Goal: Check status: Check status

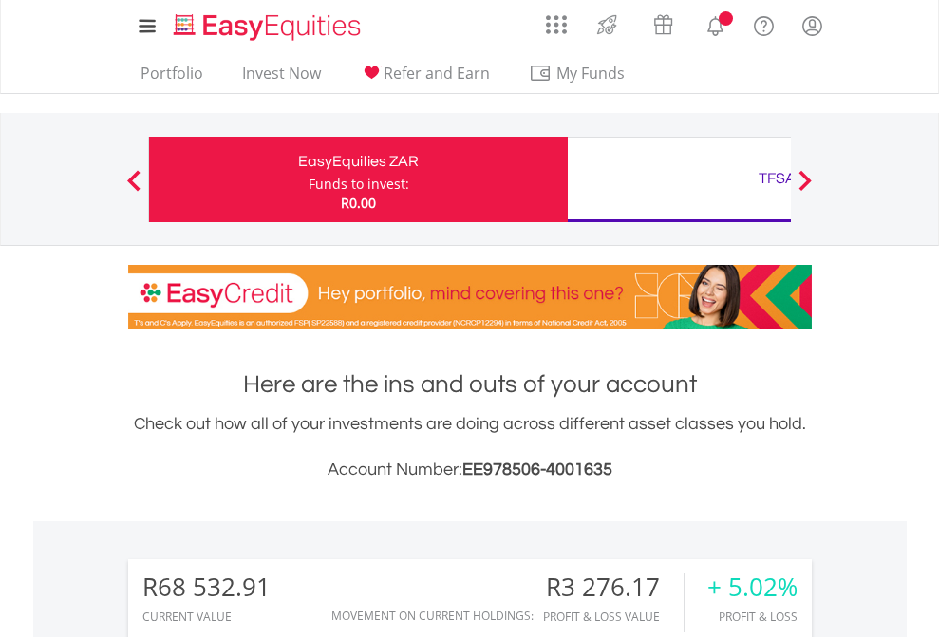
scroll to position [182, 298]
click at [309, 179] on div "Funds to invest:" at bounding box center [359, 184] width 101 height 19
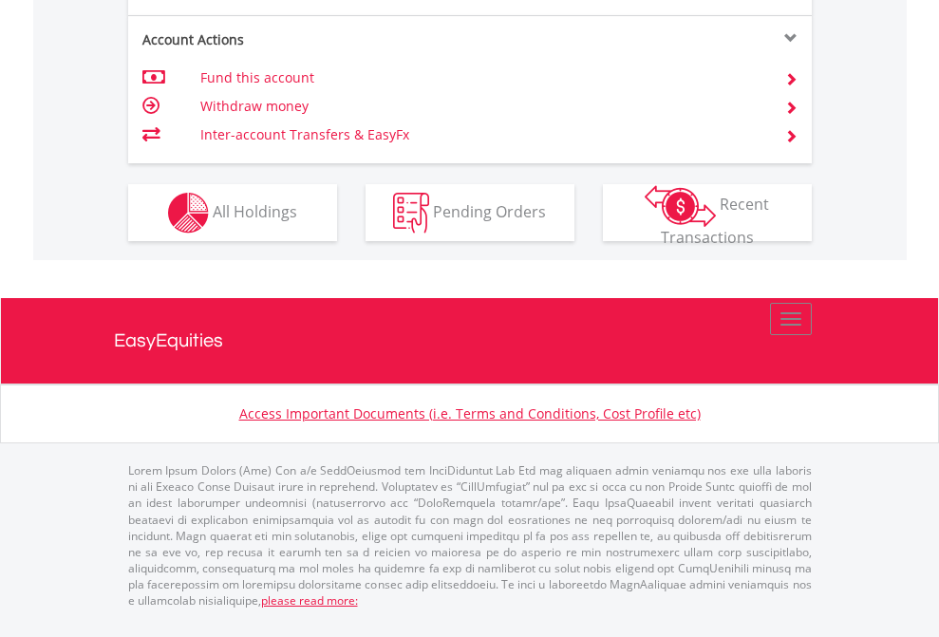
scroll to position [1782, 0]
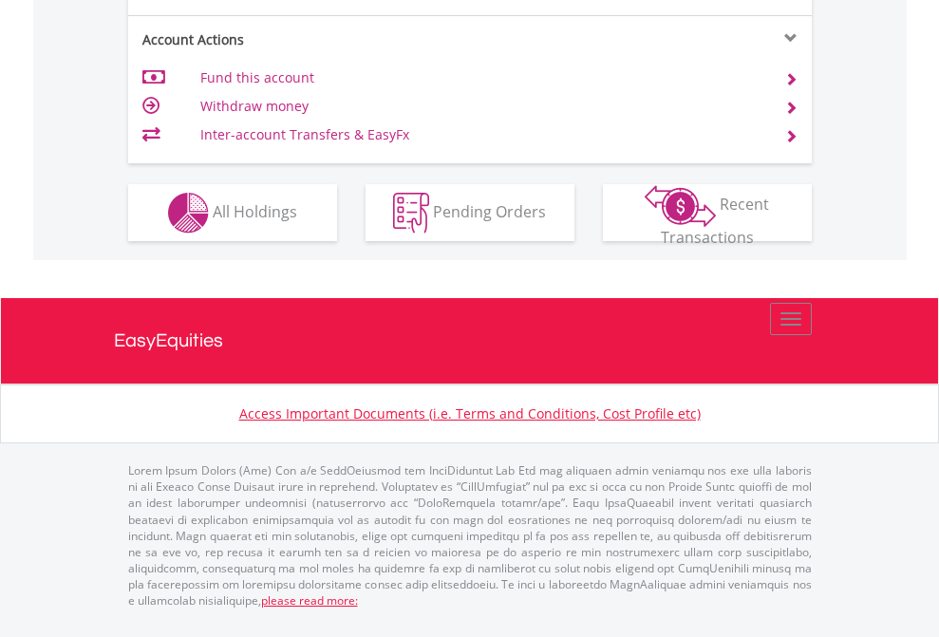
scroll to position [1782, 0]
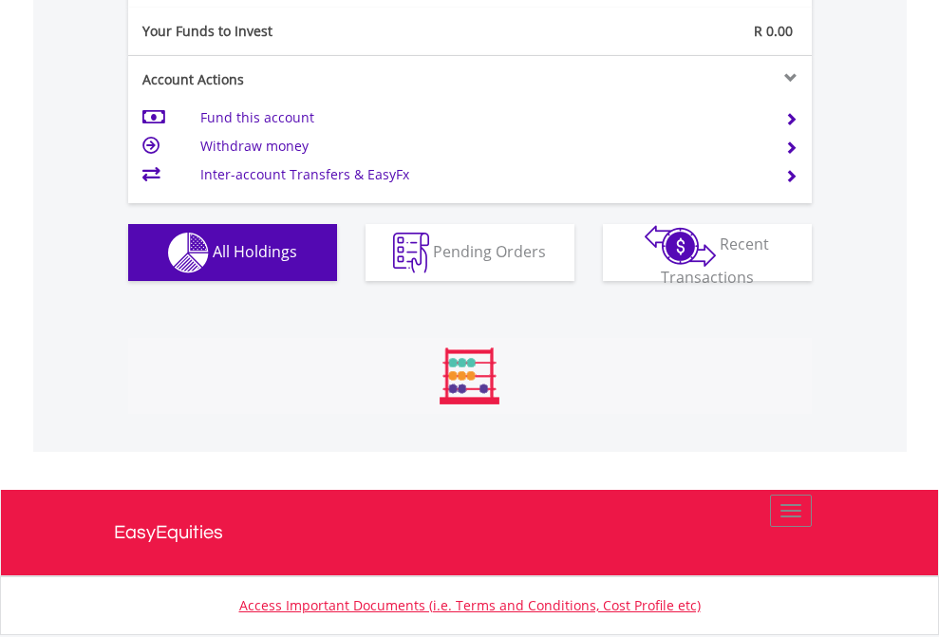
scroll to position [182, 298]
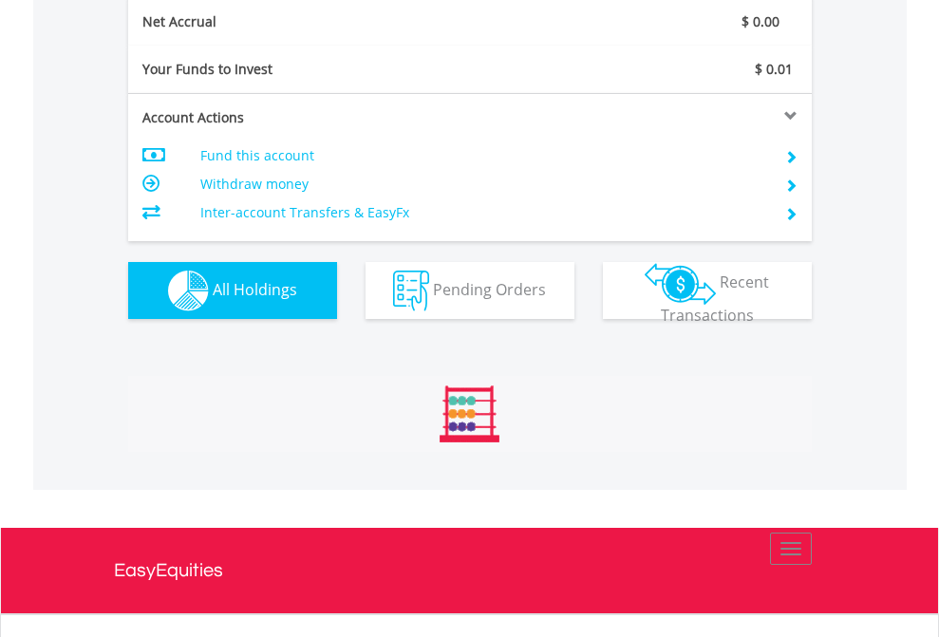
scroll to position [182, 298]
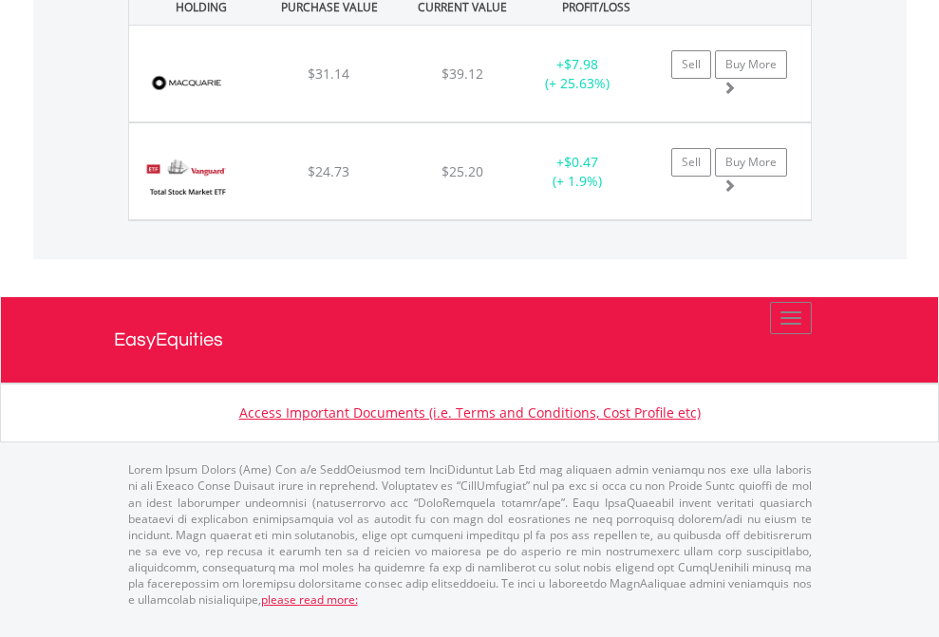
scroll to position [182, 298]
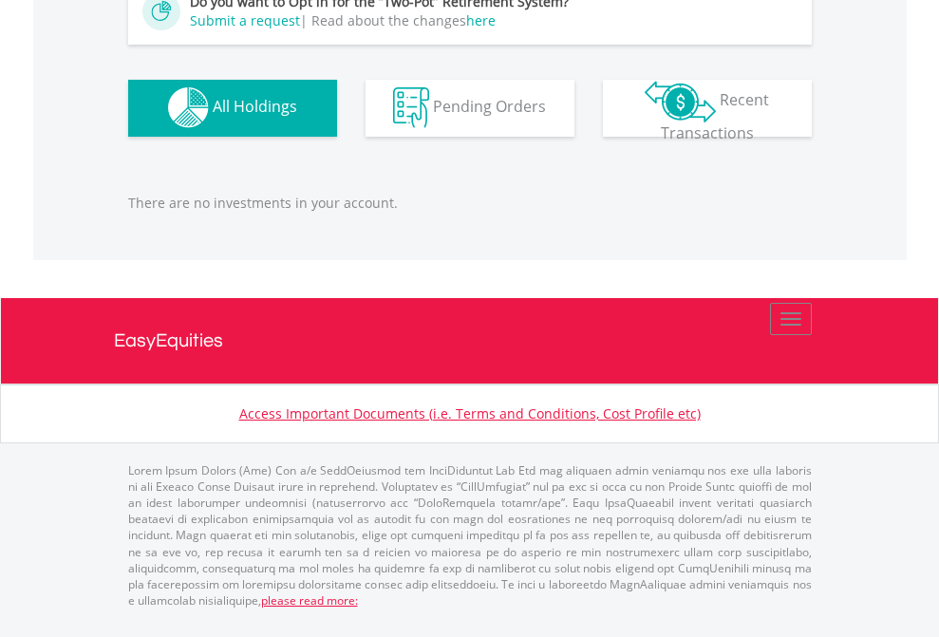
scroll to position [182, 298]
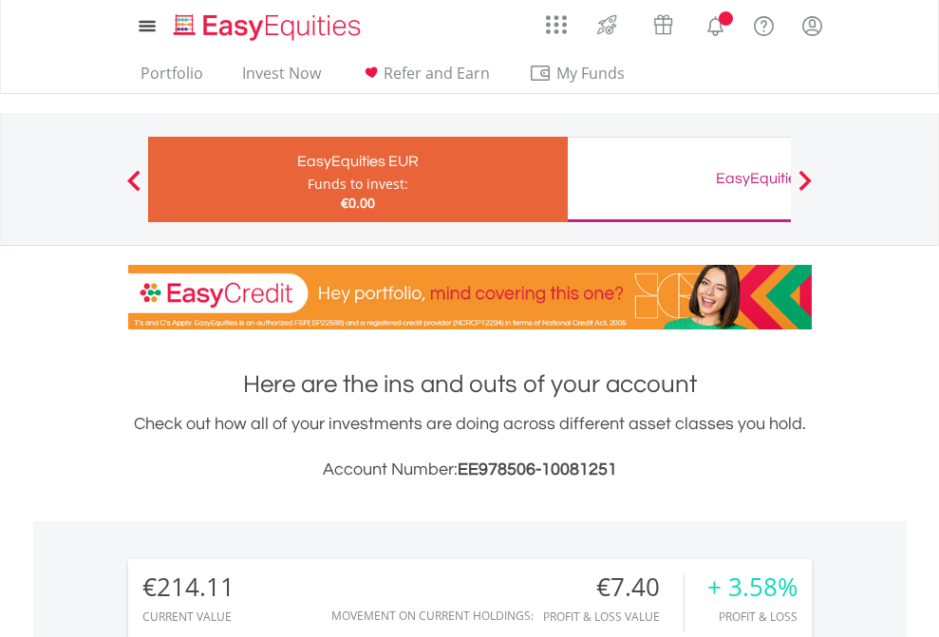
scroll to position [182, 298]
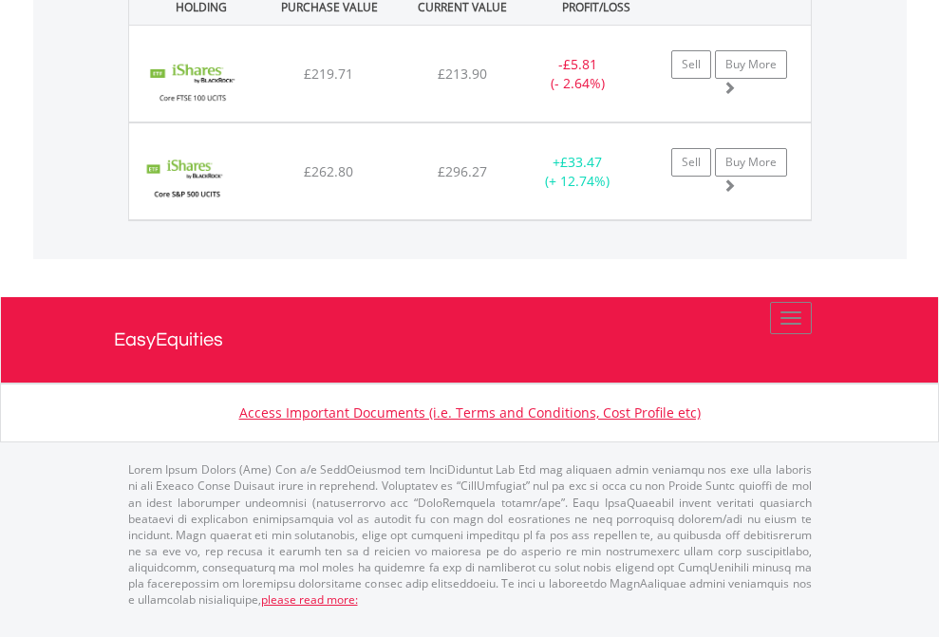
scroll to position [182, 298]
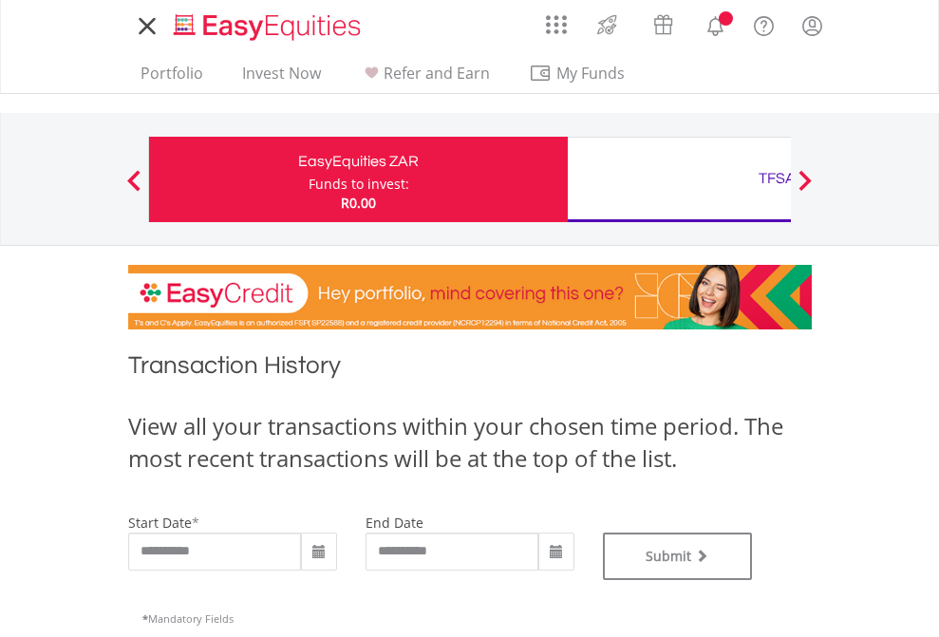
type input "**********"
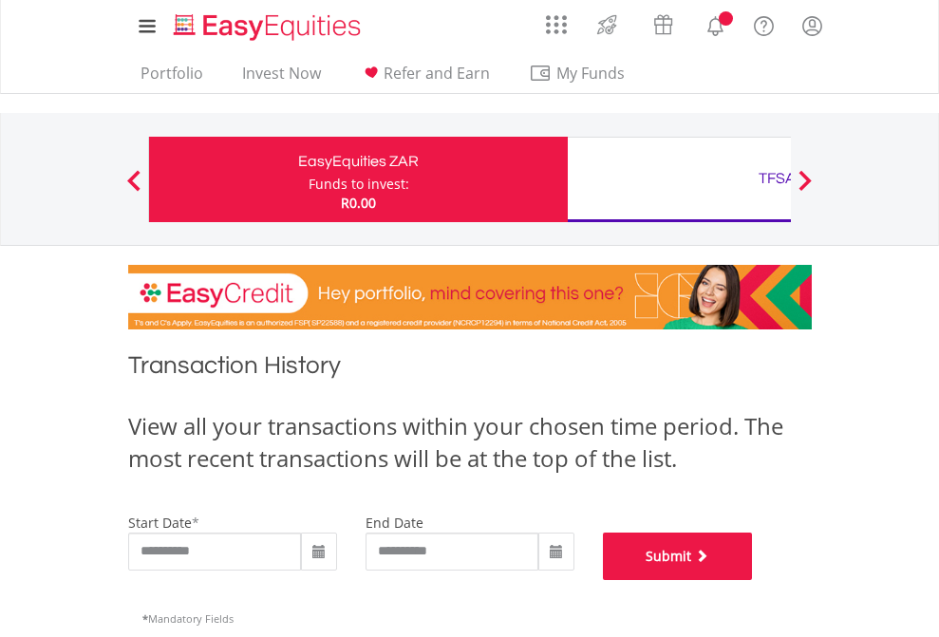
click at [753, 580] on button "Submit" at bounding box center [678, 556] width 150 height 47
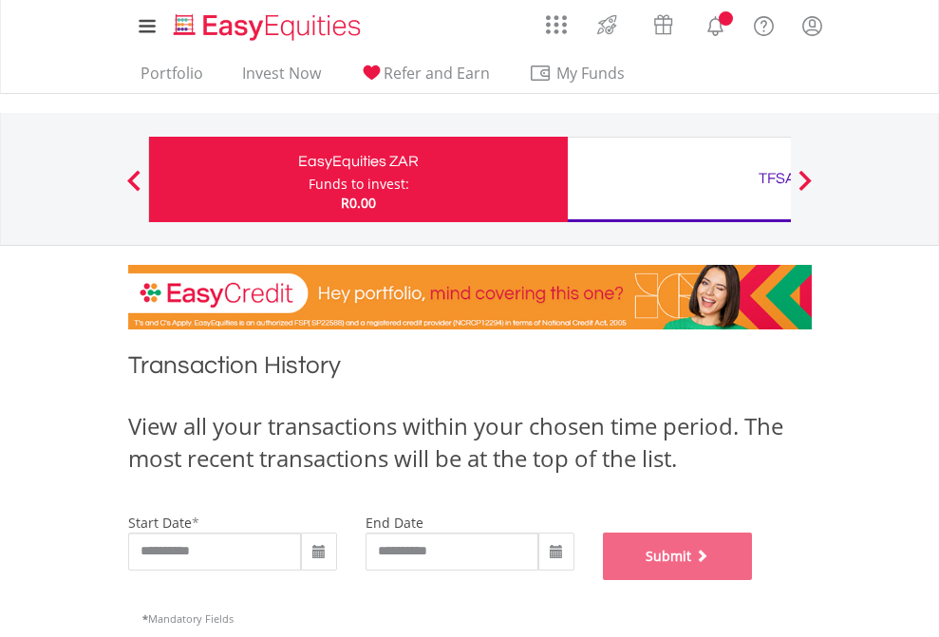
scroll to position [770, 0]
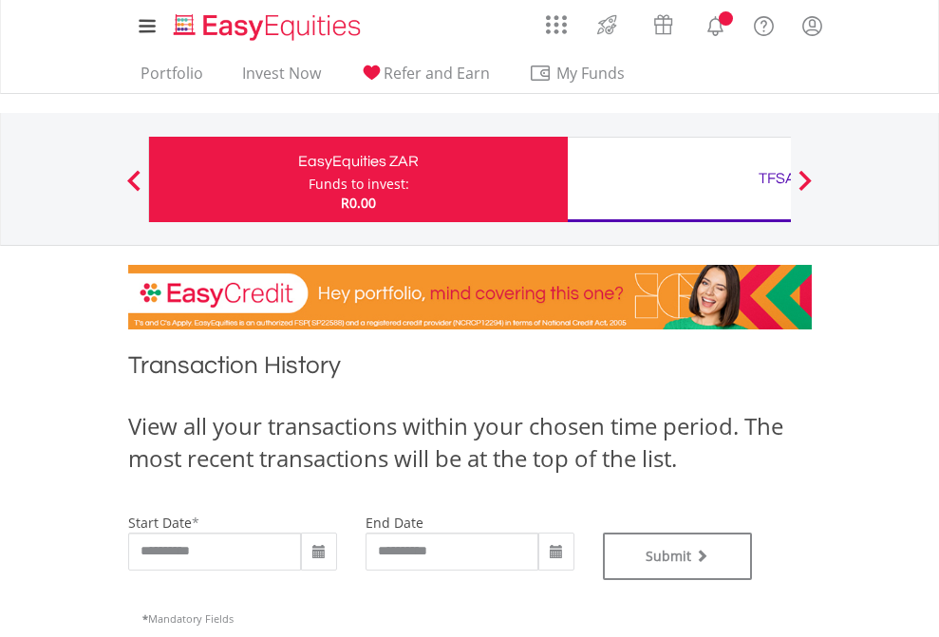
click at [679, 179] on div "TFSA" at bounding box center [777, 178] width 396 height 27
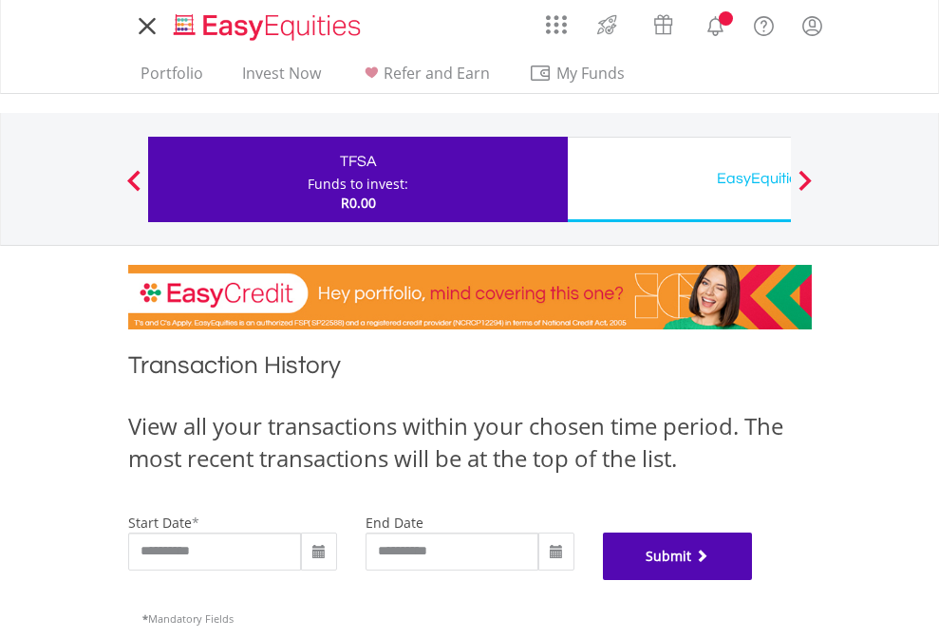
click at [753, 580] on button "Submit" at bounding box center [678, 556] width 150 height 47
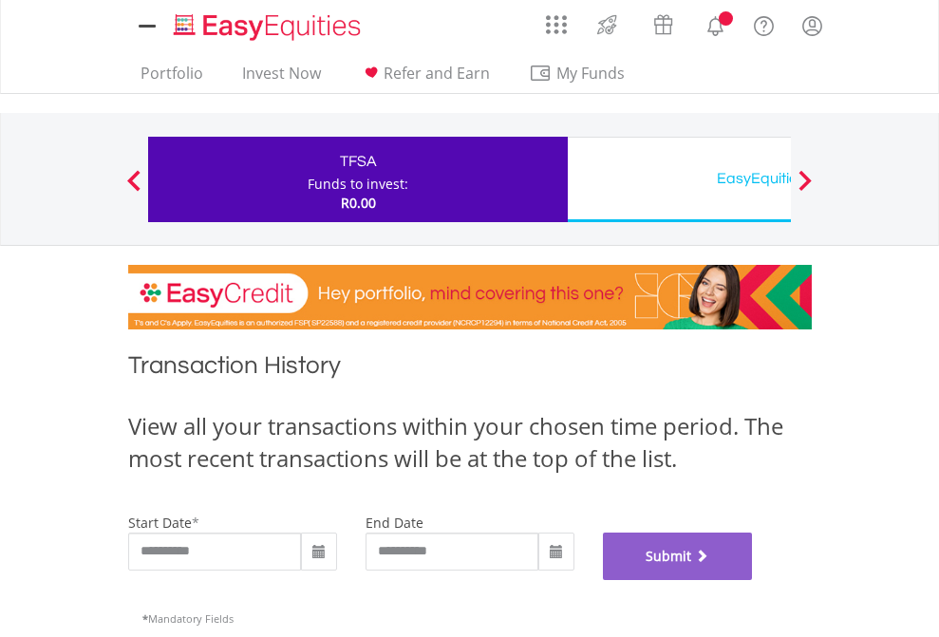
scroll to position [770, 0]
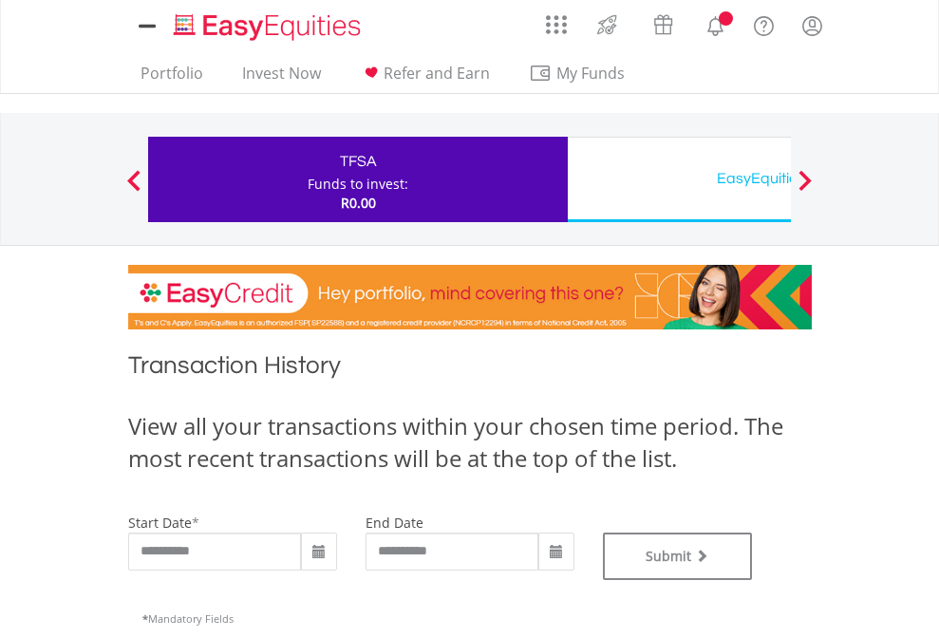
click at [679, 179] on div "EasyEquities USD" at bounding box center [777, 178] width 396 height 27
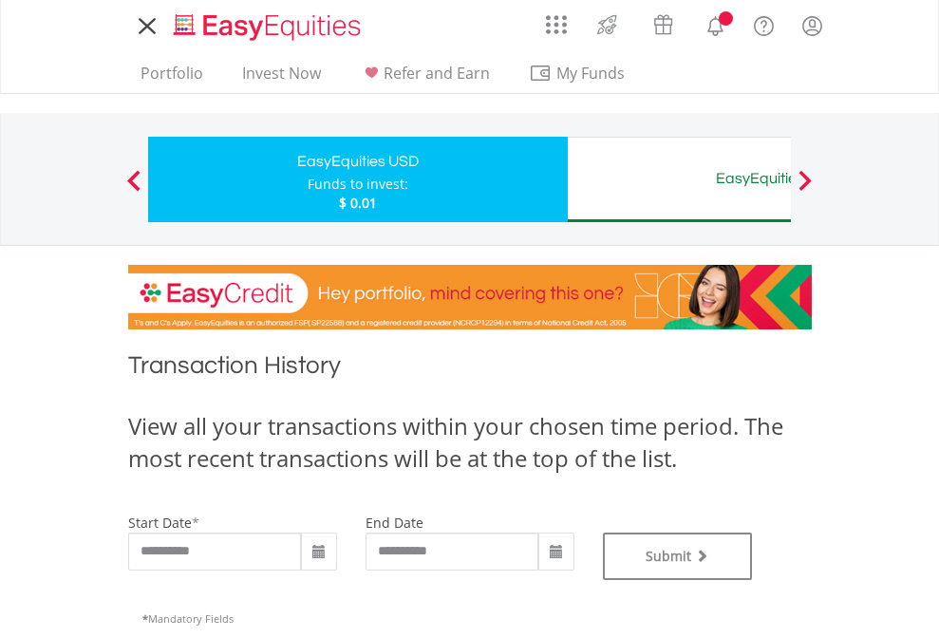
type input "**********"
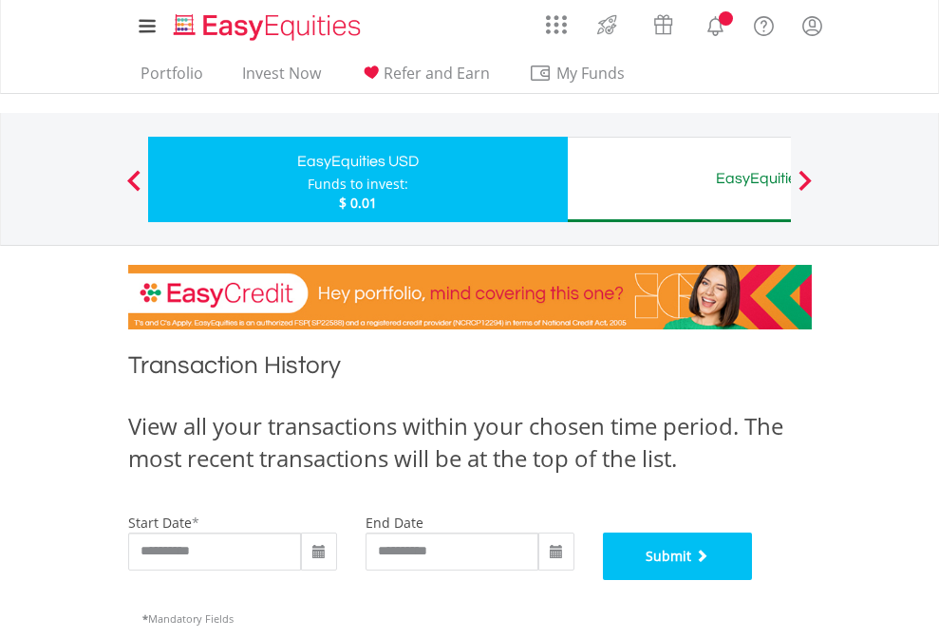
click at [753, 580] on button "Submit" at bounding box center [678, 556] width 150 height 47
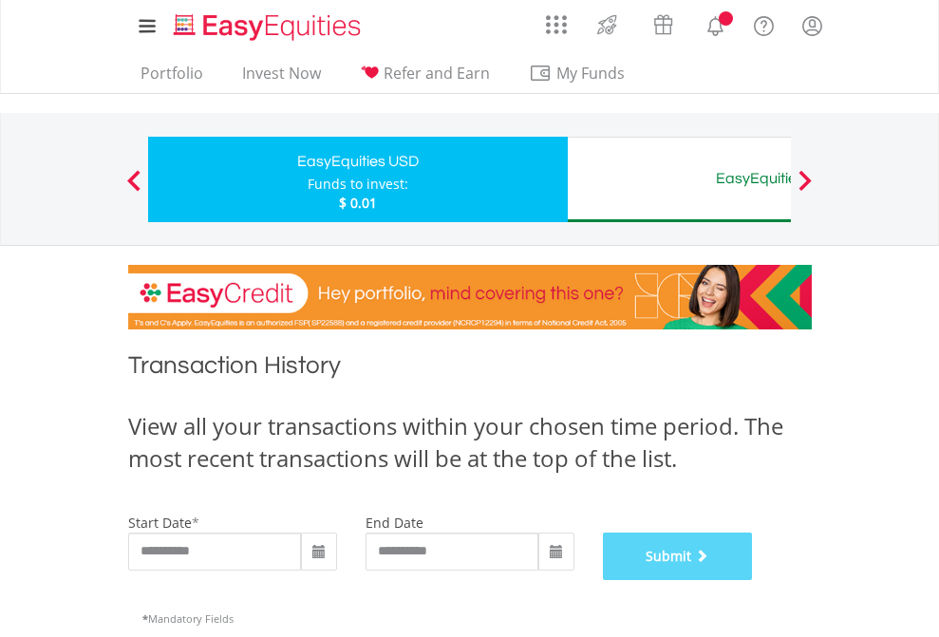
scroll to position [770, 0]
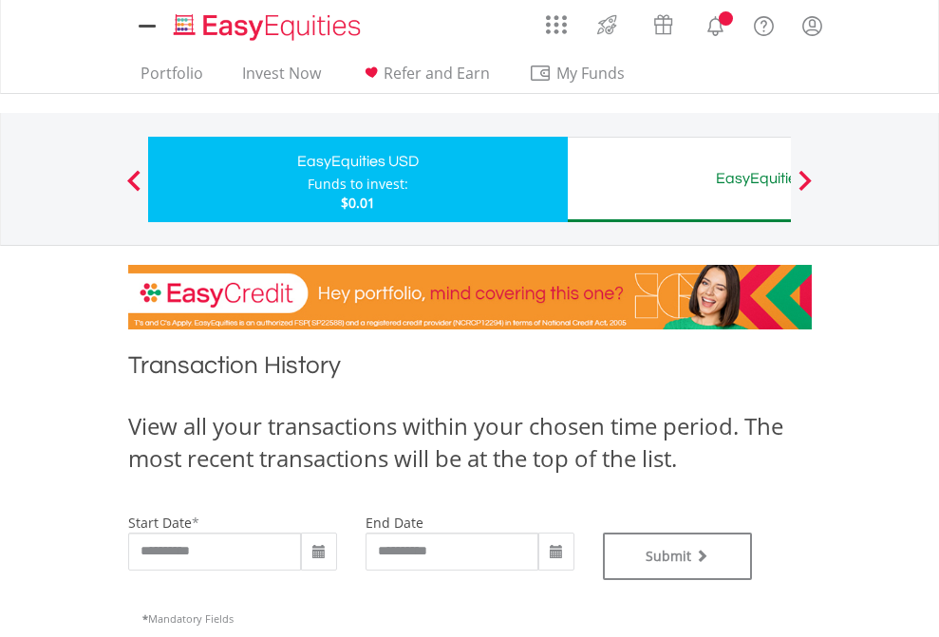
click at [679, 179] on div "EasyEquities AUD" at bounding box center [777, 178] width 396 height 27
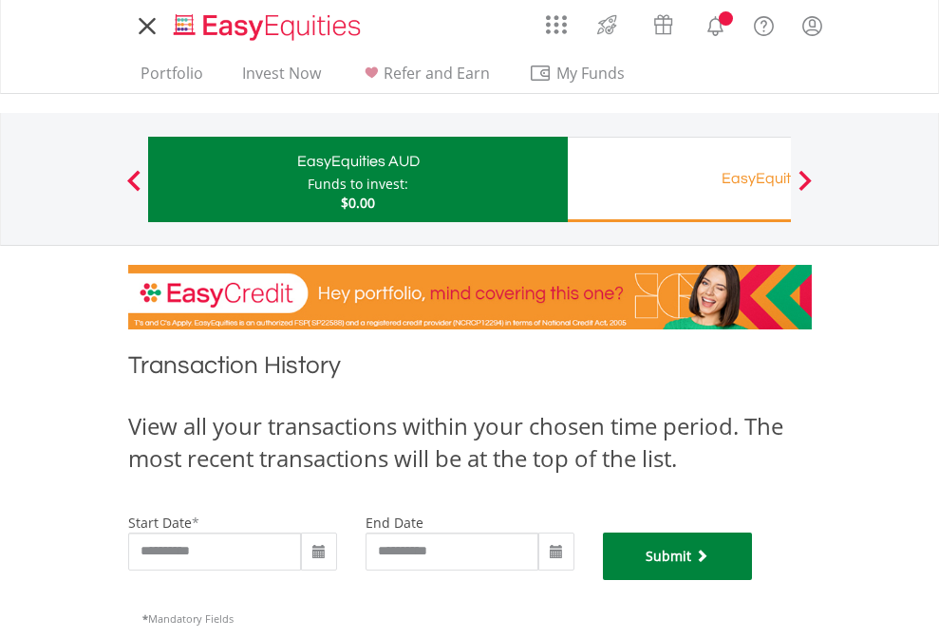
click at [753, 580] on button "Submit" at bounding box center [678, 556] width 150 height 47
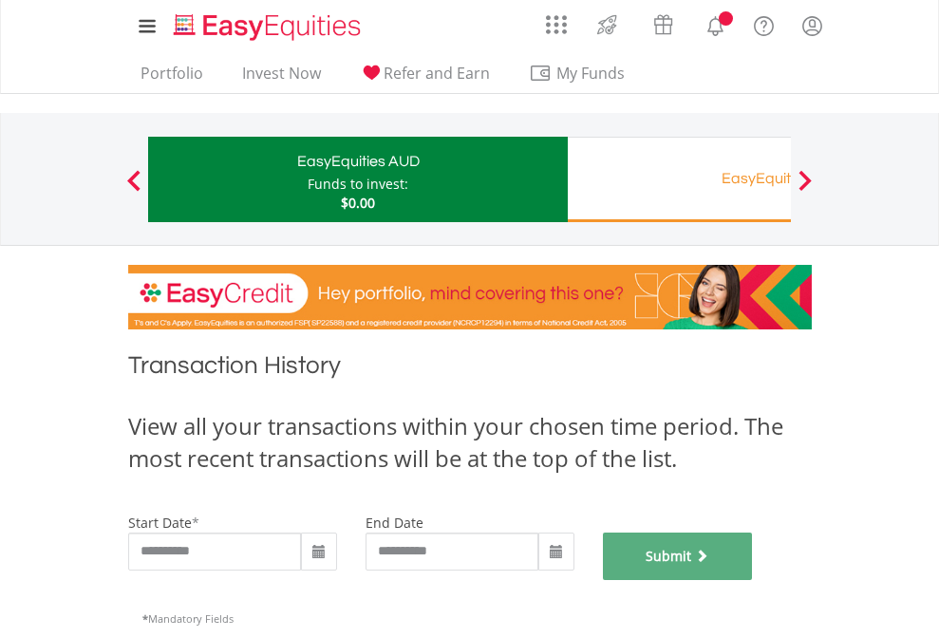
scroll to position [770, 0]
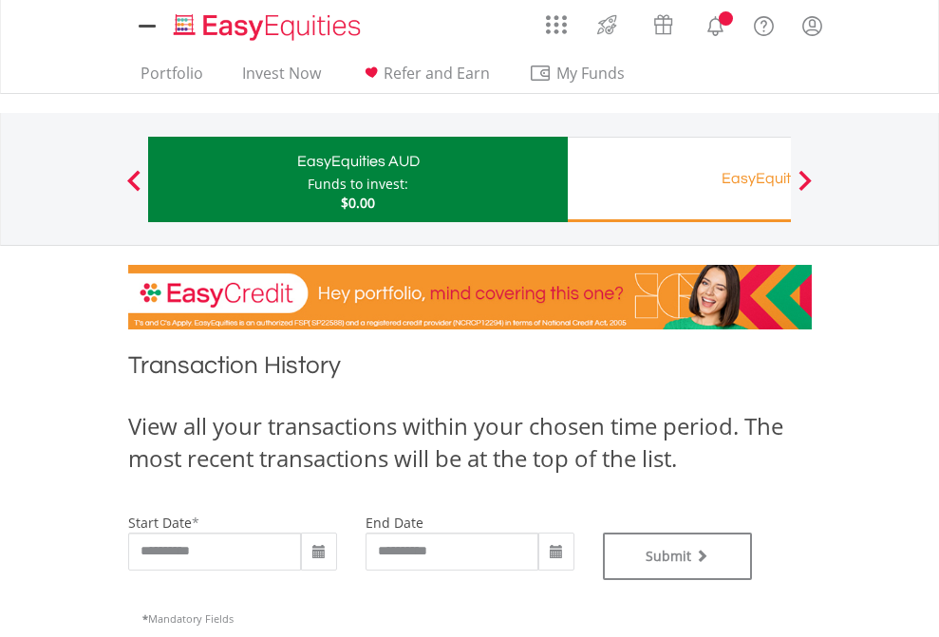
click at [679, 179] on div "EasyEquities RA" at bounding box center [777, 178] width 396 height 27
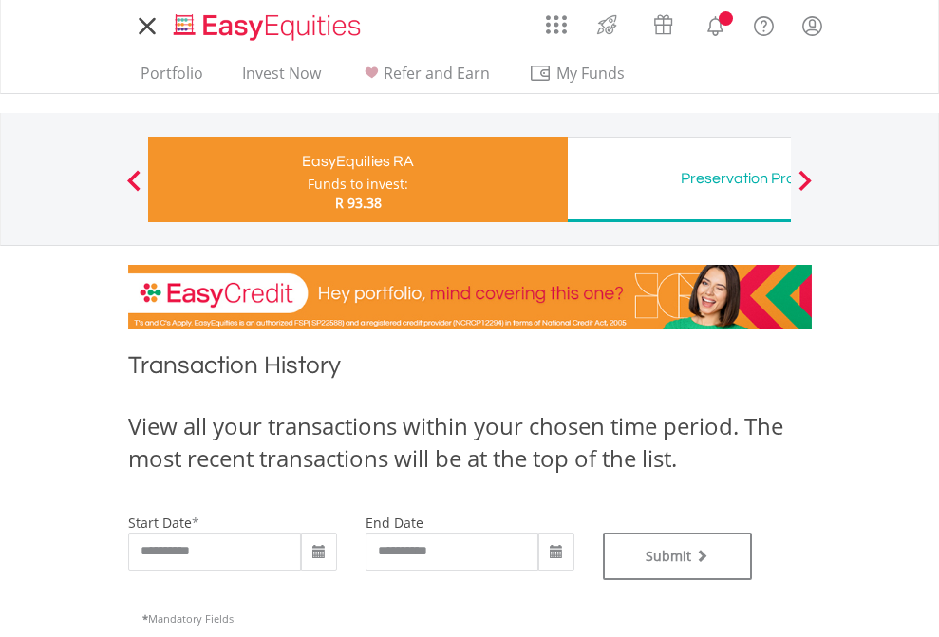
type input "**********"
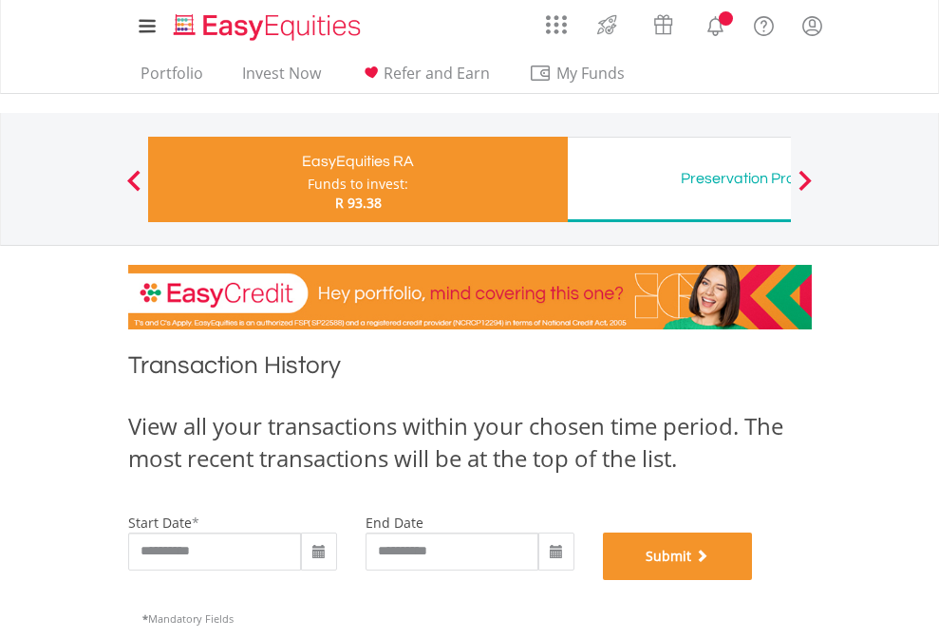
click at [753, 580] on button "Submit" at bounding box center [678, 556] width 150 height 47
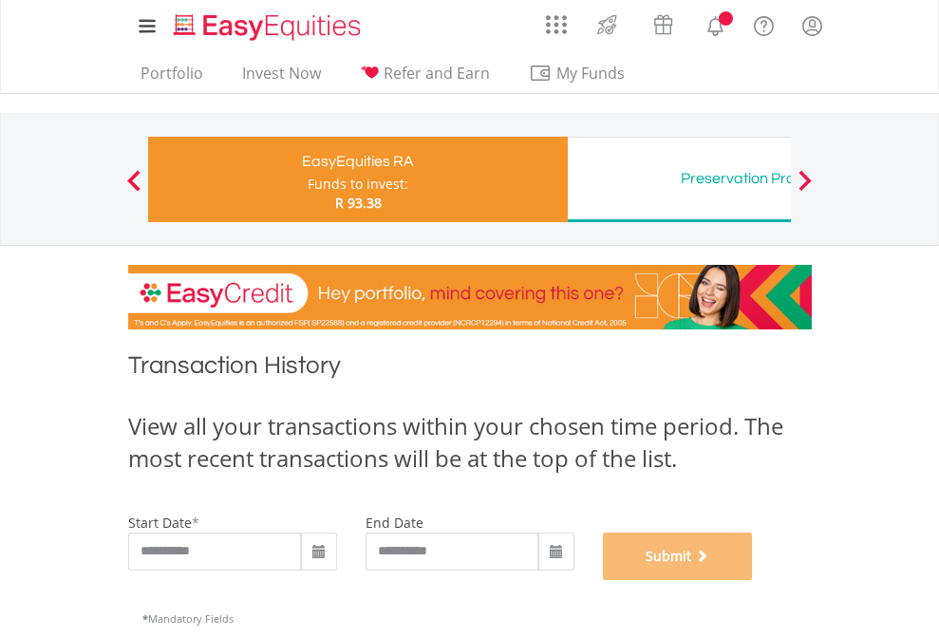
scroll to position [770, 0]
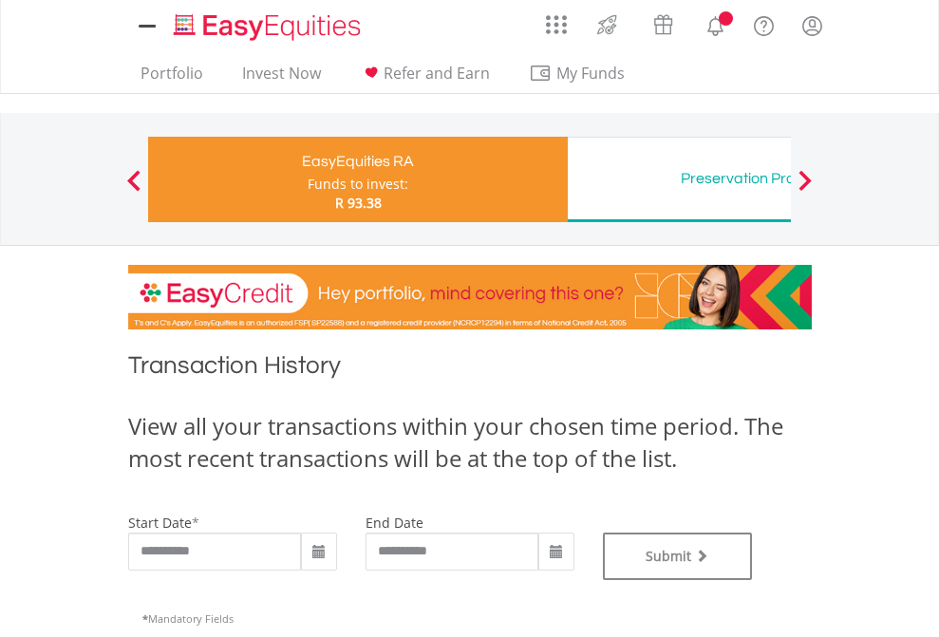
click at [679, 179] on div "Preservation Provident Fund" at bounding box center [777, 178] width 396 height 27
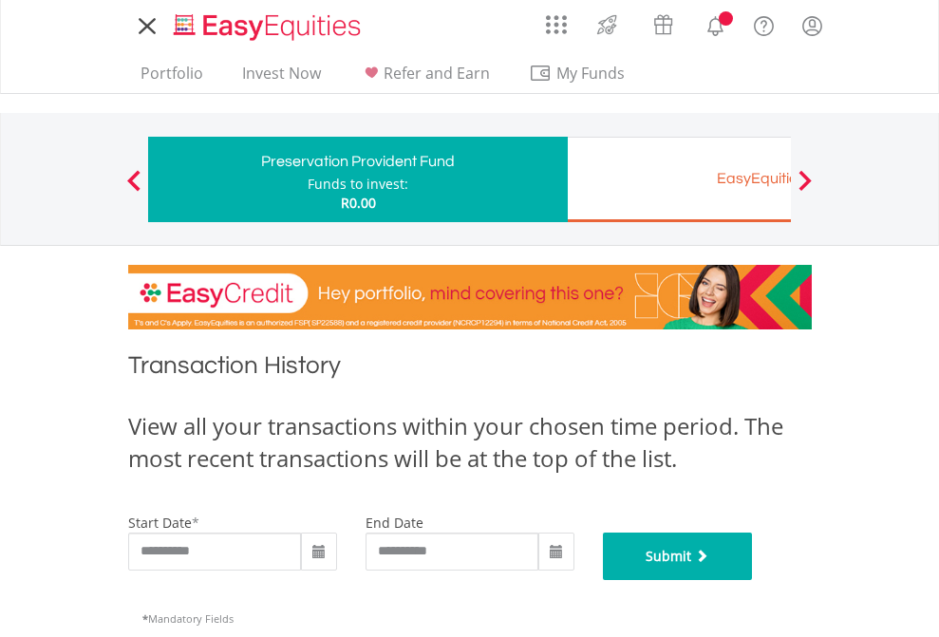
click at [753, 580] on button "Submit" at bounding box center [678, 556] width 150 height 47
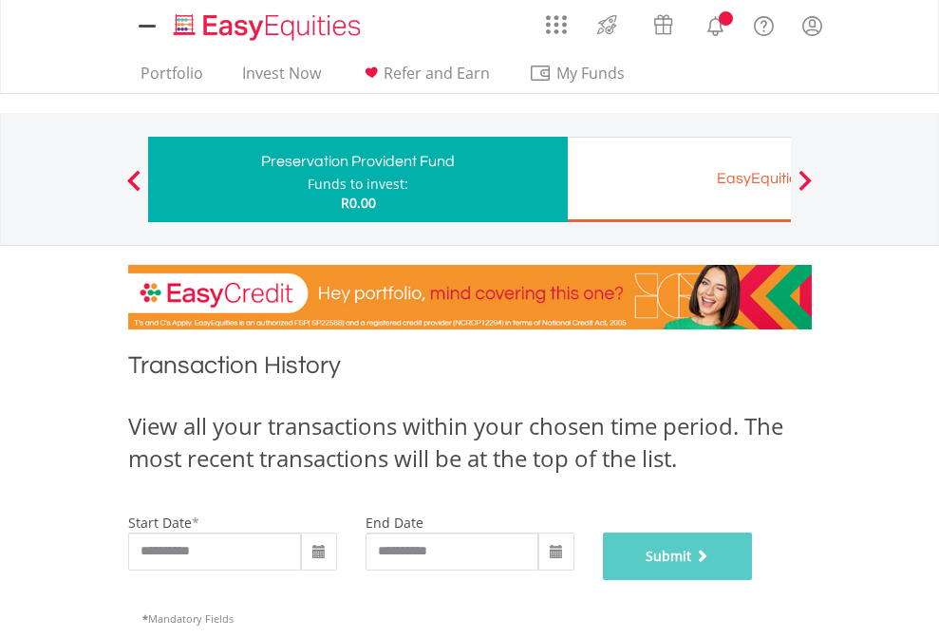
scroll to position [770, 0]
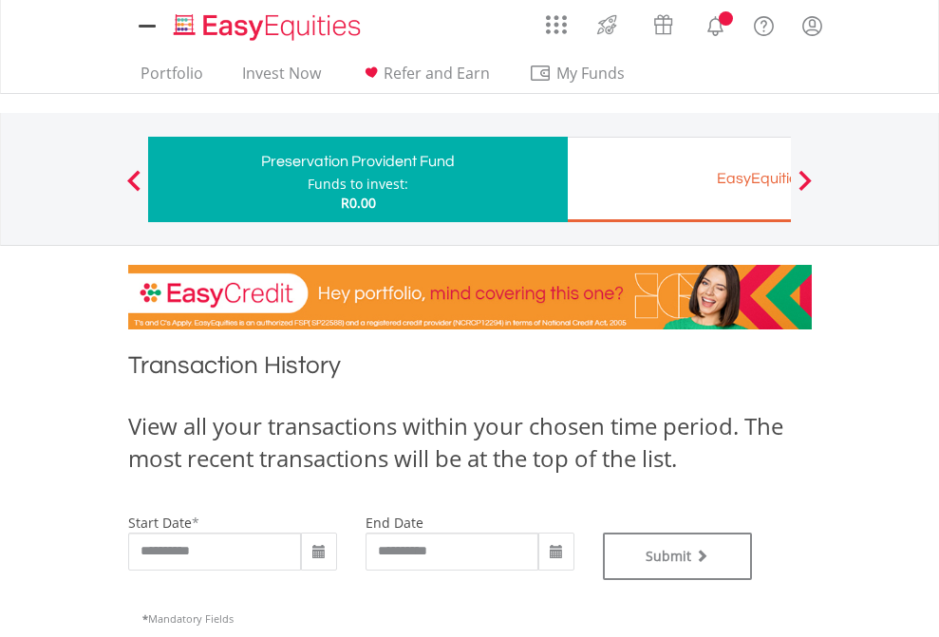
click at [679, 179] on div "EasyEquities EUR" at bounding box center [777, 178] width 396 height 27
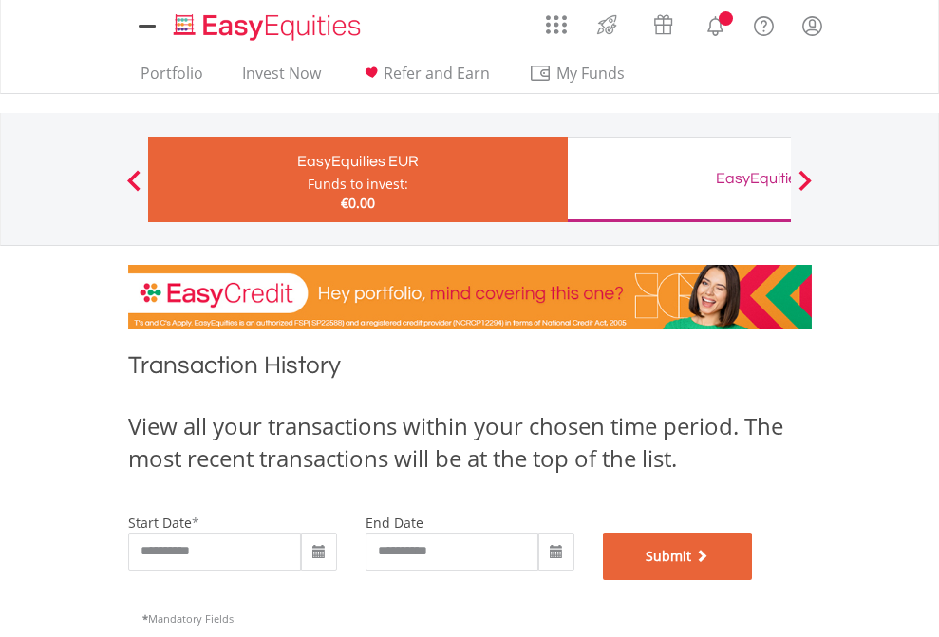
click at [753, 580] on button "Submit" at bounding box center [678, 556] width 150 height 47
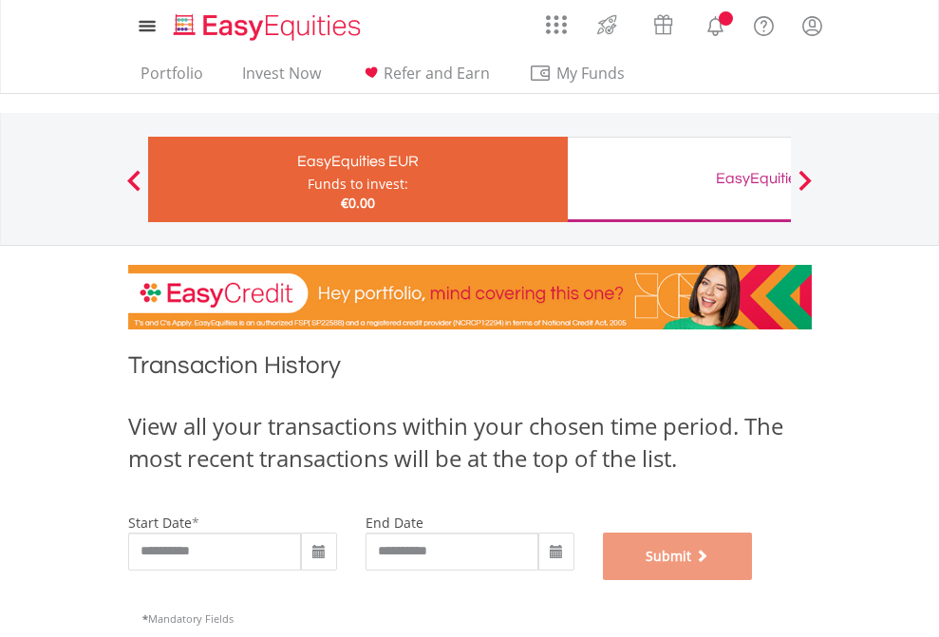
scroll to position [770, 0]
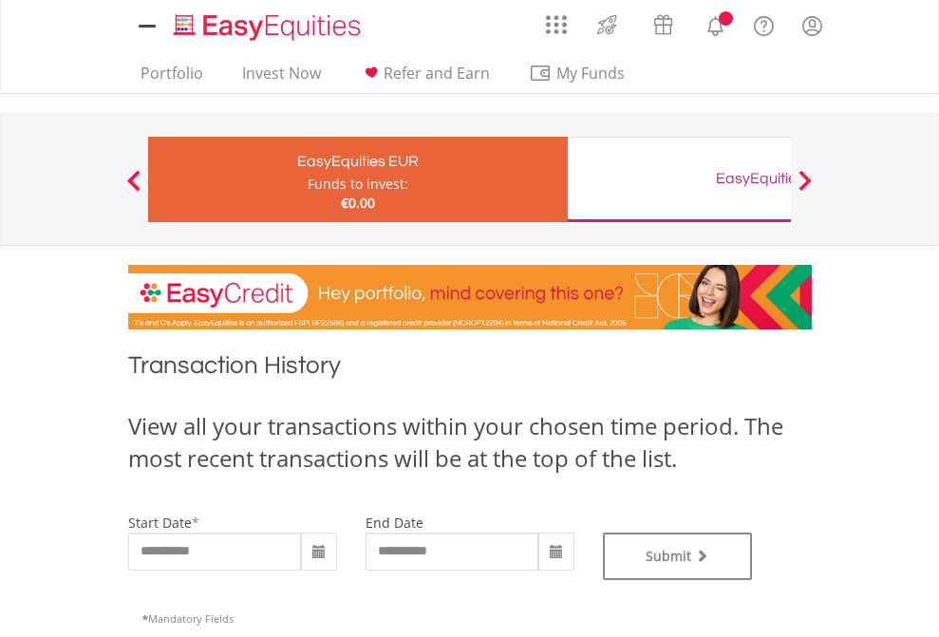
click at [679, 179] on div "EasyEquities GBP" at bounding box center [777, 178] width 396 height 27
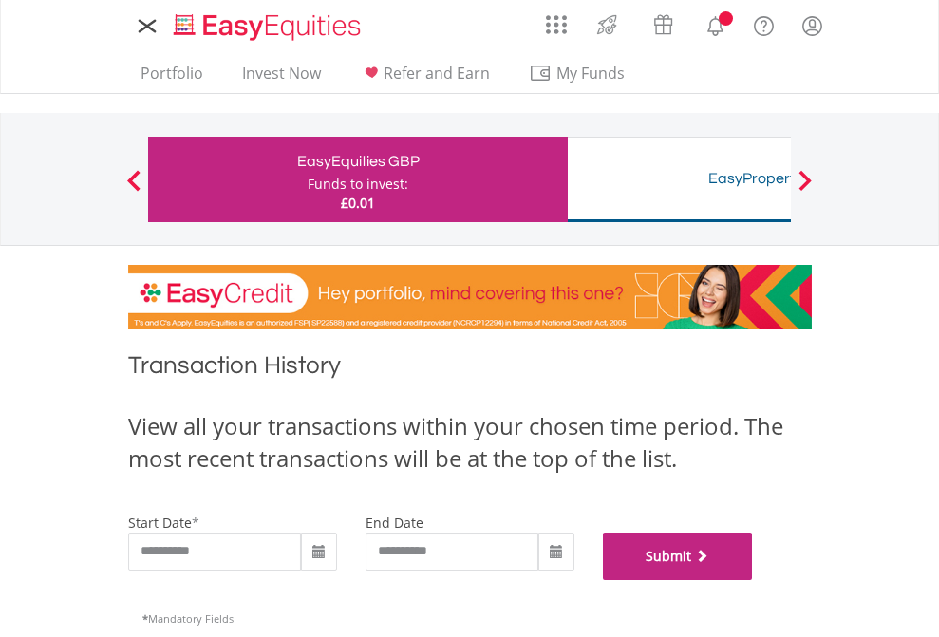
click at [753, 580] on button "Submit" at bounding box center [678, 556] width 150 height 47
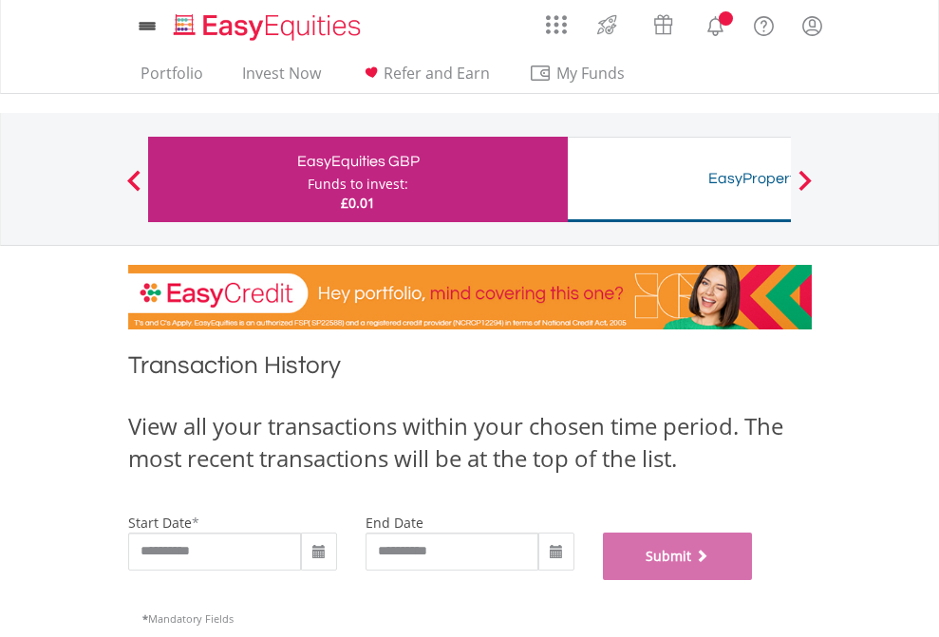
scroll to position [770, 0]
